Goal: Task Accomplishment & Management: Manage account settings

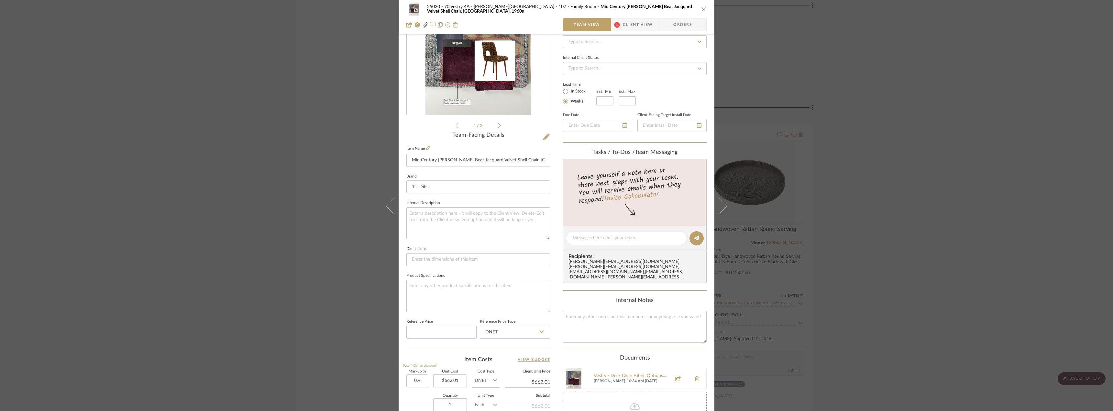
click at [870, 175] on div "25020 - 70 Vestry 4A - [PERSON_NAME] 107 - Family Room Mid Century [PERSON_NAME…" at bounding box center [556, 205] width 1113 height 411
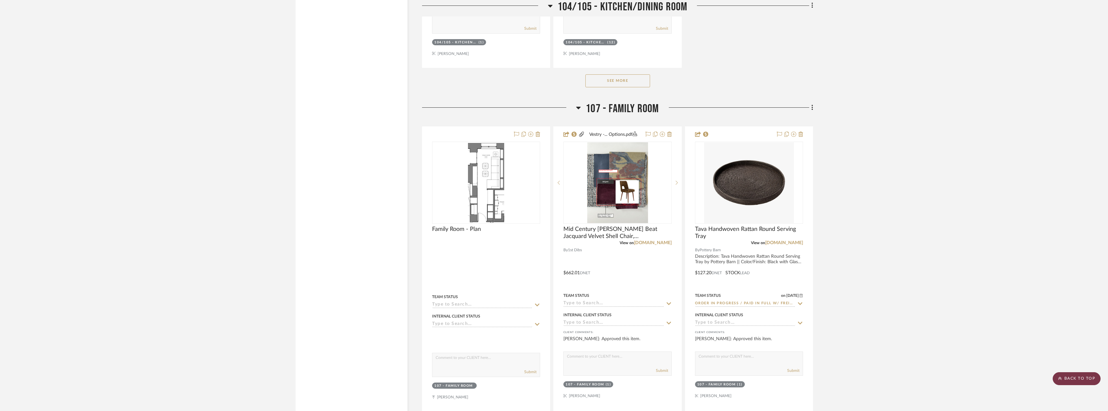
click at [1074, 379] on scroll-to-top-button "BACK TO TOP" at bounding box center [1077, 378] width 48 height 13
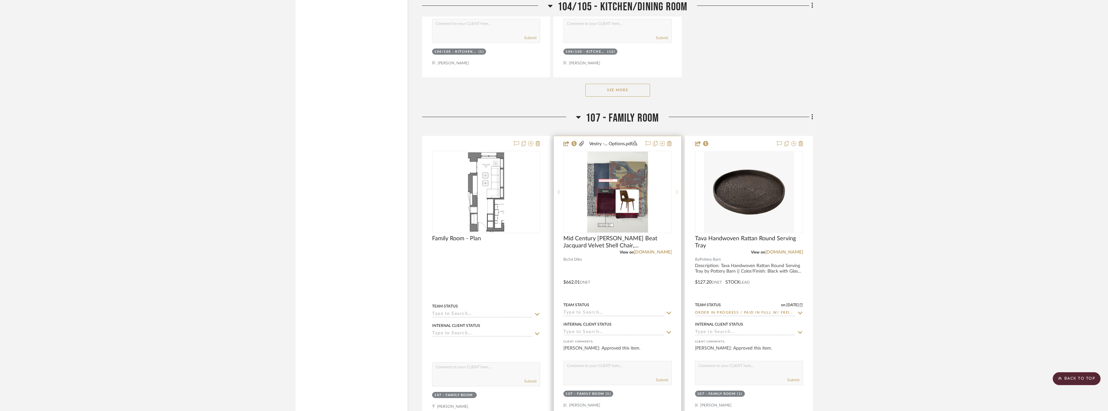
scroll to position [2814, 0]
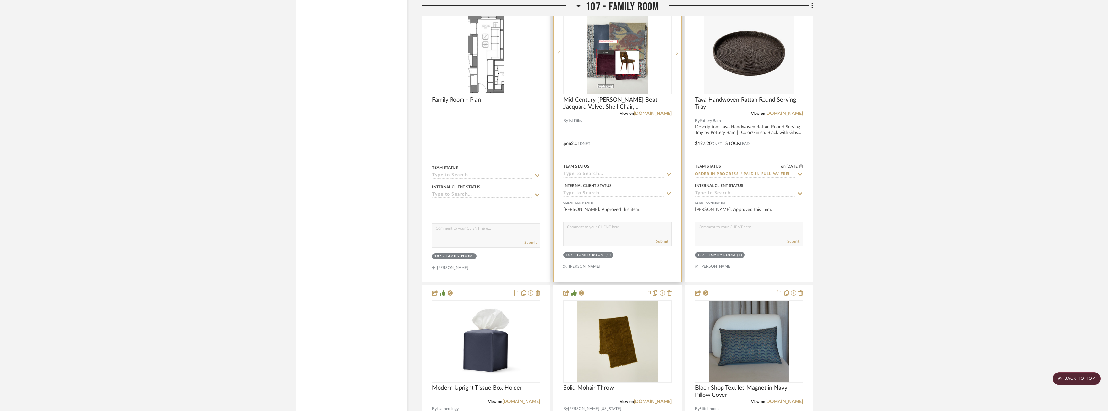
click at [605, 175] on input at bounding box center [614, 174] width 100 height 6
type input "order"
click at [600, 243] on span "Order In Progress / Paid In Full w/ Freight, No Balance due" at bounding box center [612, 239] width 85 height 11
type input "[DATE]"
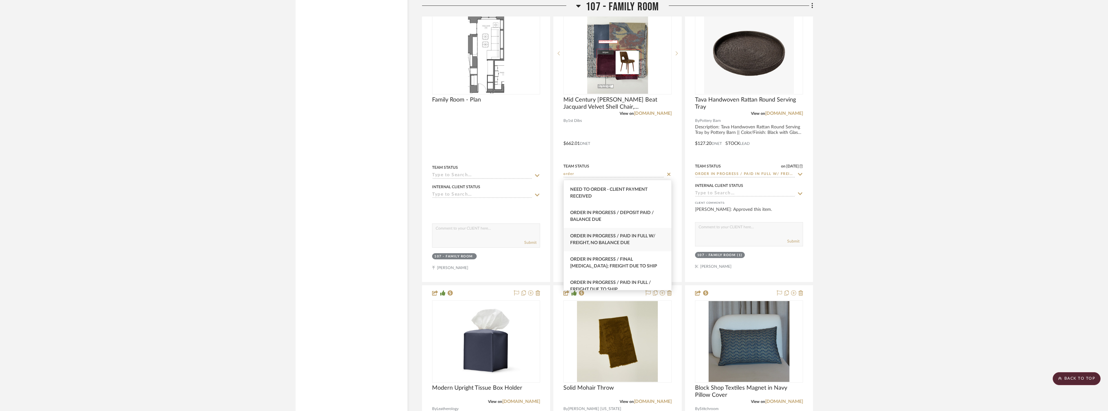
type input "Order In Progress / Paid In Full w/ Freight, No Balance due"
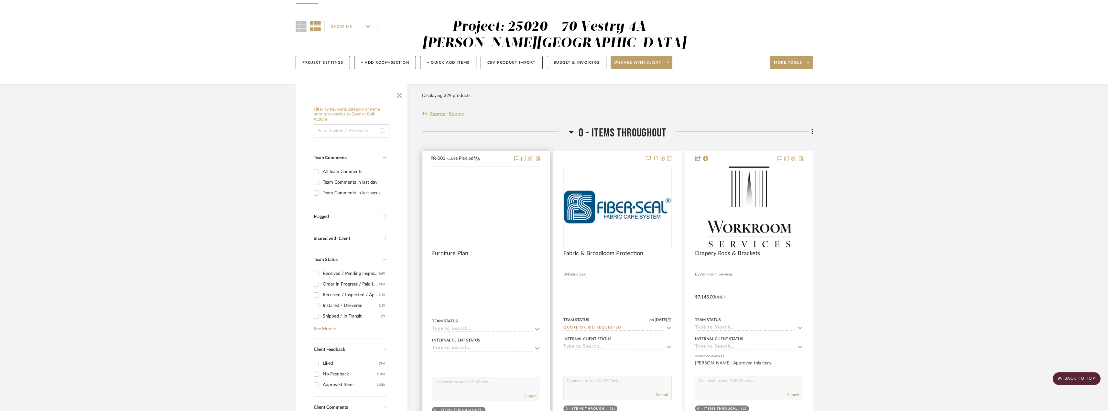
scroll to position [0, 0]
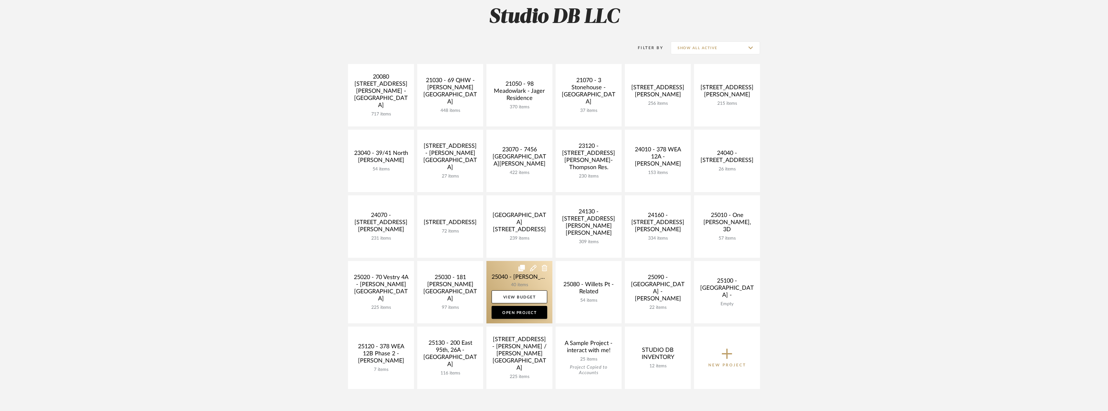
scroll to position [97, 0]
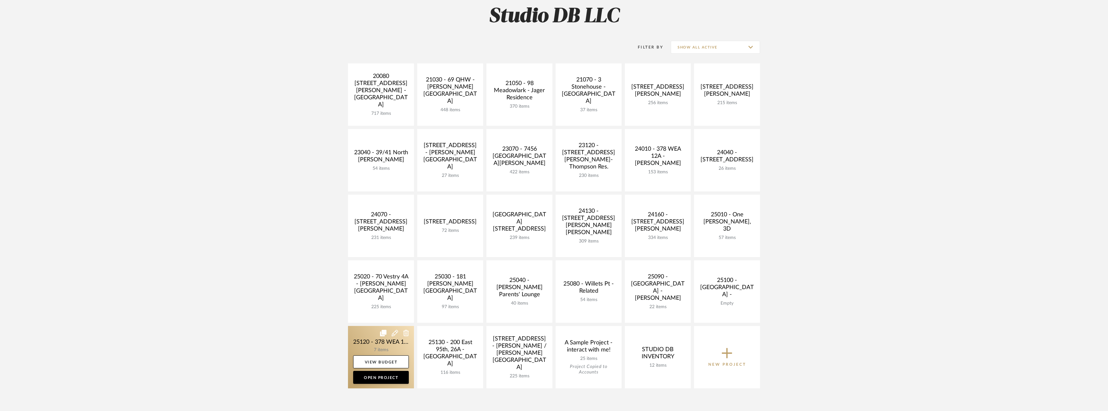
click at [379, 345] on link at bounding box center [381, 357] width 66 height 62
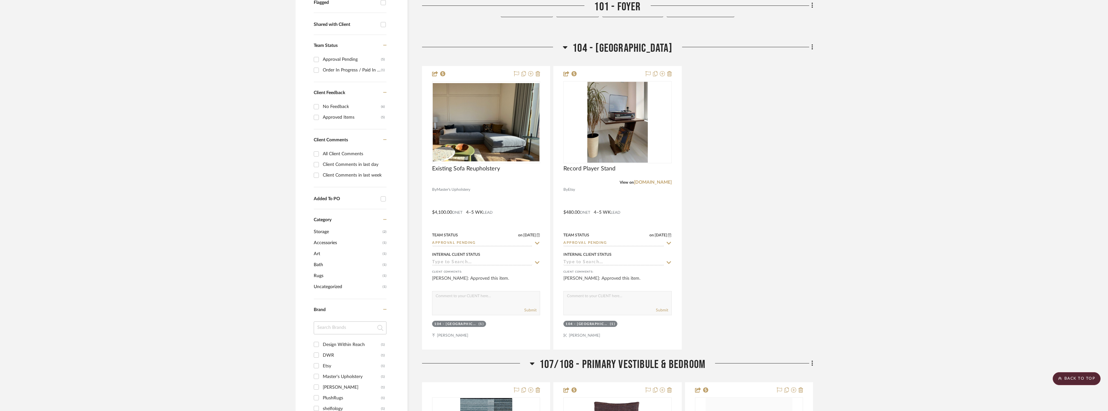
scroll to position [259, 0]
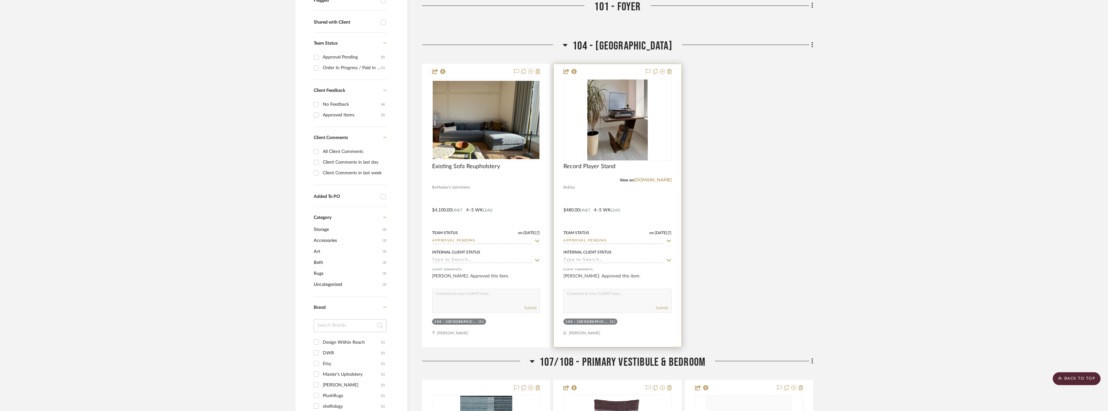
click at [590, 239] on input "Approval Pending" at bounding box center [614, 241] width 100 height 6
click at [731, 171] on div "Existing Sofa Reupholstery By Master's Upholstery $4,100.00 DNET 4–5 WK LEAD Te…" at bounding box center [617, 206] width 391 height 284
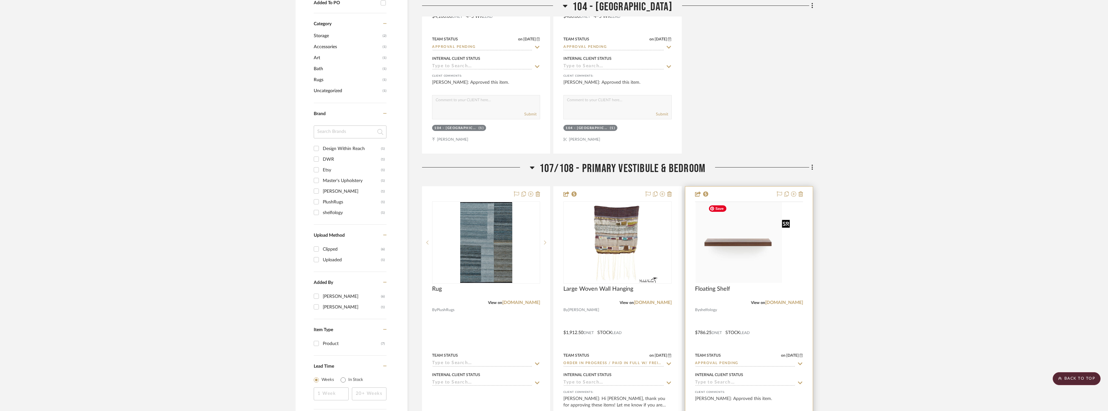
scroll to position [518, 0]
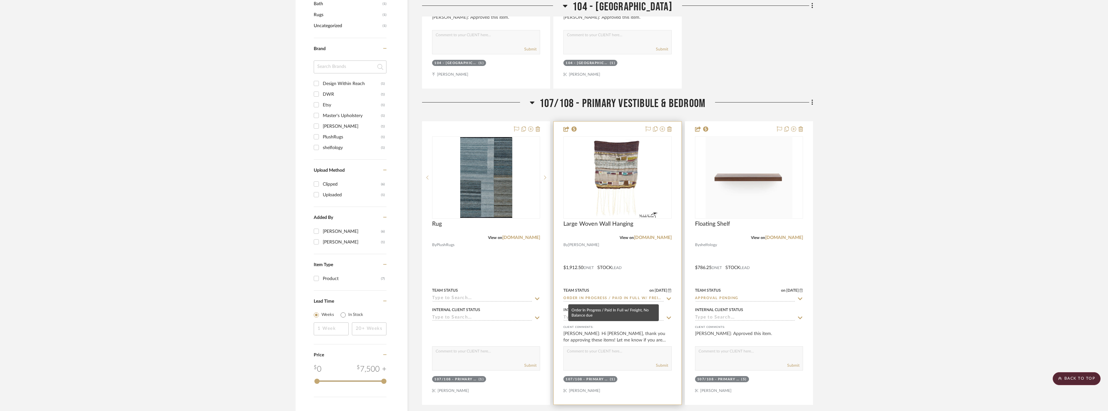
click at [615, 299] on input "Order In Progress / Paid In Full w/ Freight, No Balance due" at bounding box center [614, 299] width 100 height 6
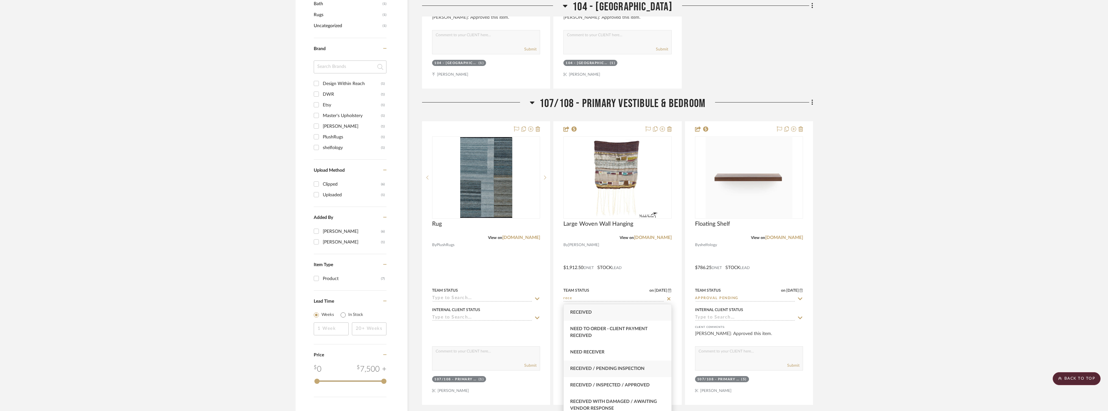
type input "rece"
click at [606, 371] on span "Received / Pending Inspection" at bounding box center [607, 369] width 74 height 5
type input "[DATE]"
type input "Received / Pending Inspection"
click at [883, 208] on project-details-page "SHOW ME Project: 25120 - 378 WEA 12B Phase 2 - Mautner Project Settings + Add R…" at bounding box center [554, 304] width 1108 height 1550
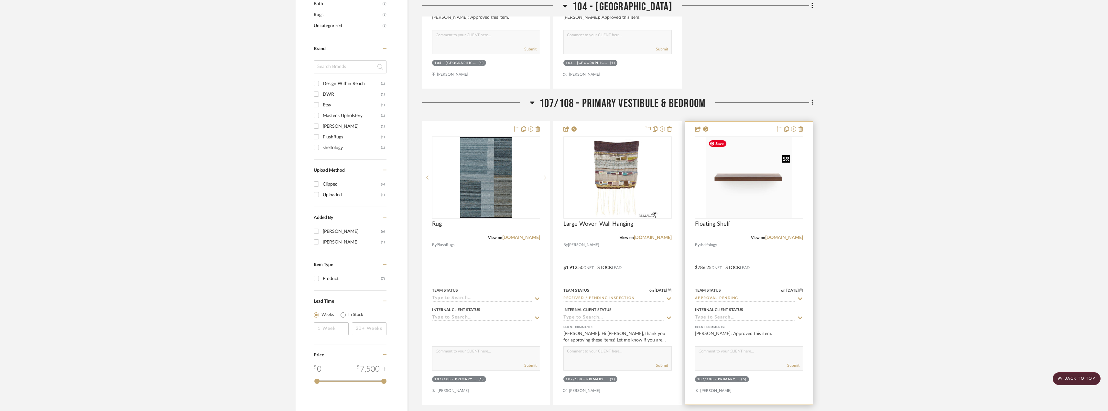
click at [765, 186] on img "0" at bounding box center [749, 177] width 87 height 81
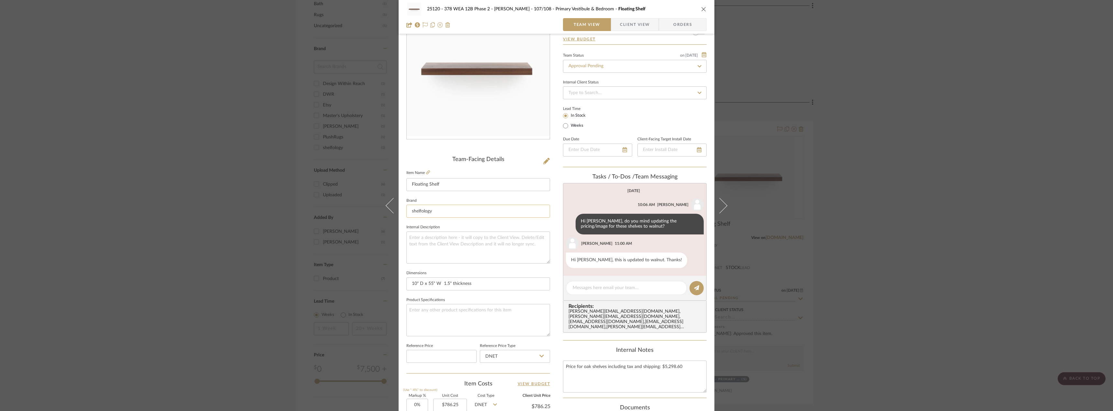
scroll to position [191, 0]
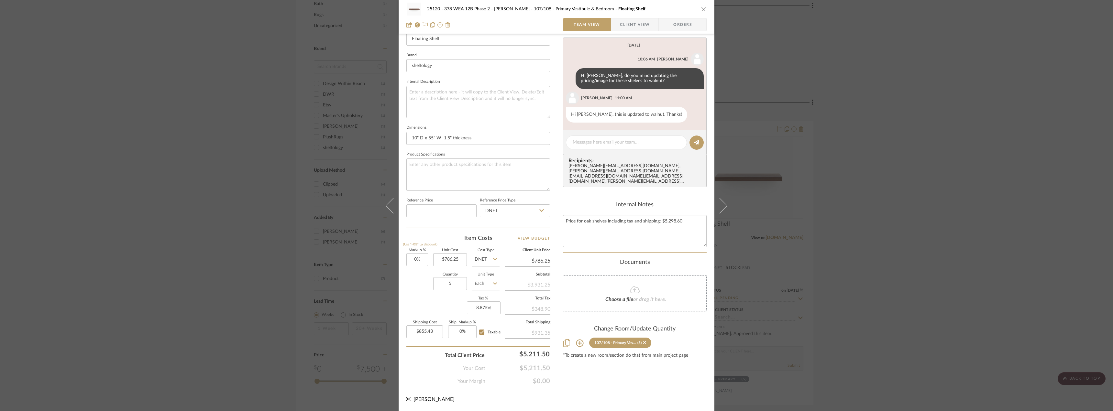
click at [622, 28] on span "Client View" at bounding box center [635, 24] width 30 height 13
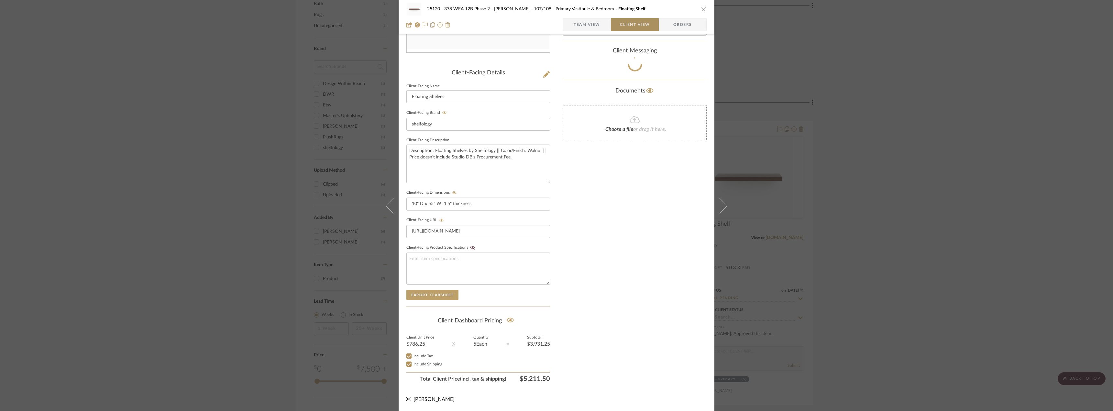
scroll to position [132, 0]
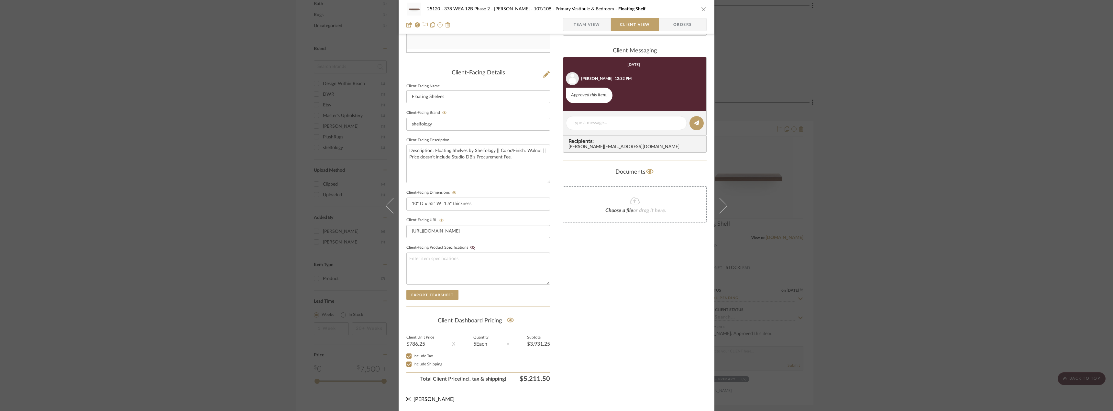
click at [890, 112] on div "25120 - 378 WEA 12B Phase 2 - Mautner 107/108 - Primary Vestibule & Bedroom Flo…" at bounding box center [556, 205] width 1113 height 411
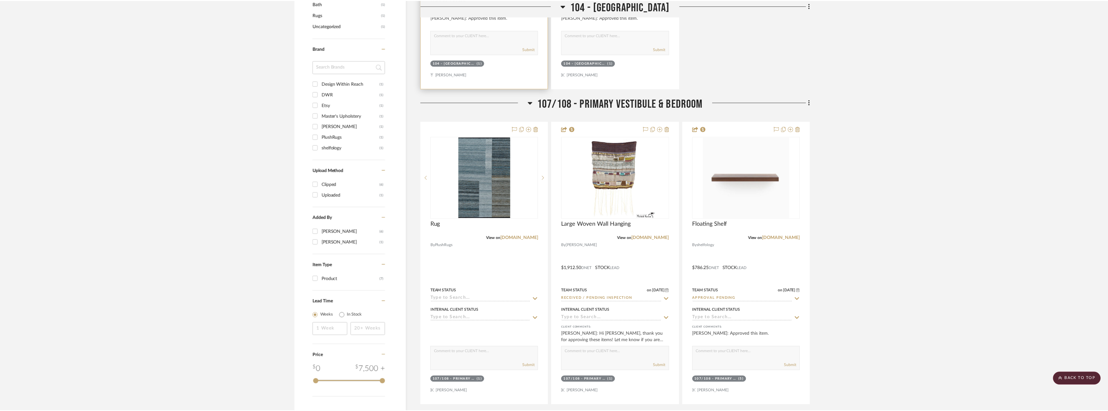
scroll to position [518, 0]
